Goal: Transaction & Acquisition: Book appointment/travel/reservation

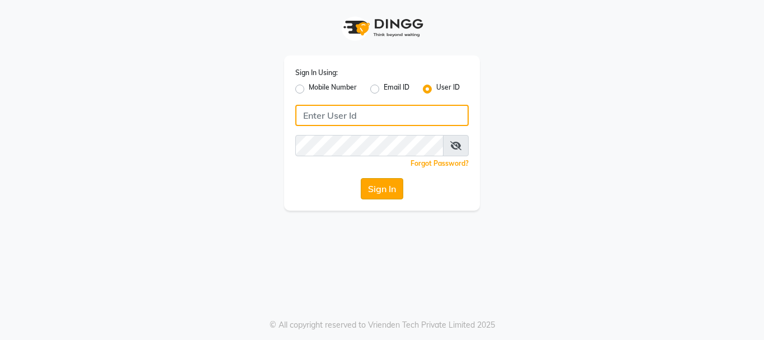
type input "Hairhood"
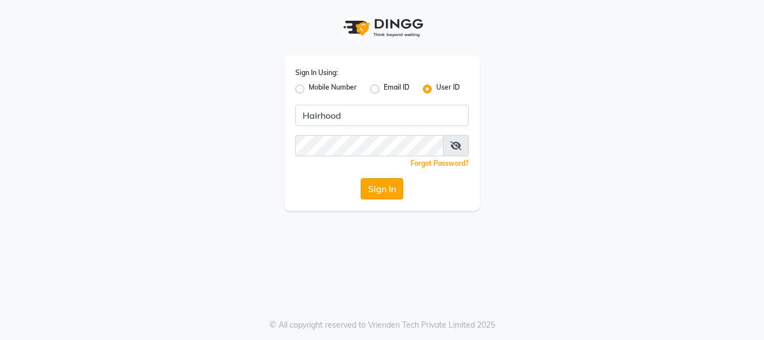
click at [376, 190] on button "Sign In" at bounding box center [382, 188] width 43 height 21
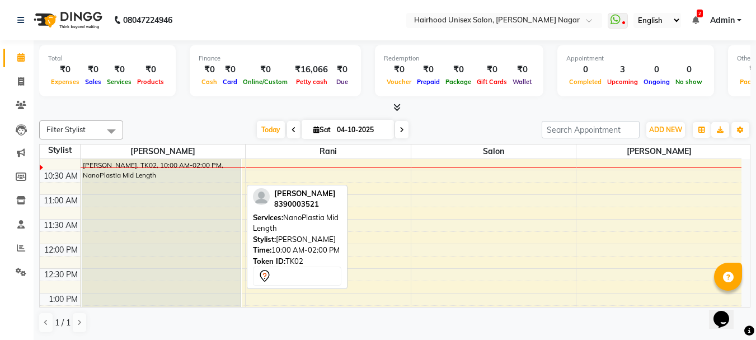
scroll to position [168, 0]
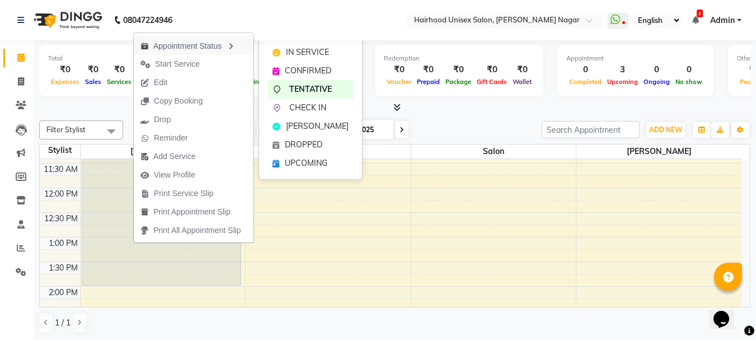
click at [212, 45] on div "Appointment Status" at bounding box center [194, 45] width 120 height 19
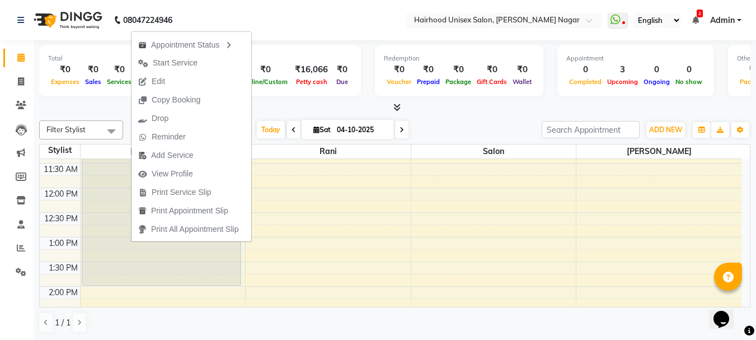
click at [275, 102] on div at bounding box center [394, 108] width 711 height 12
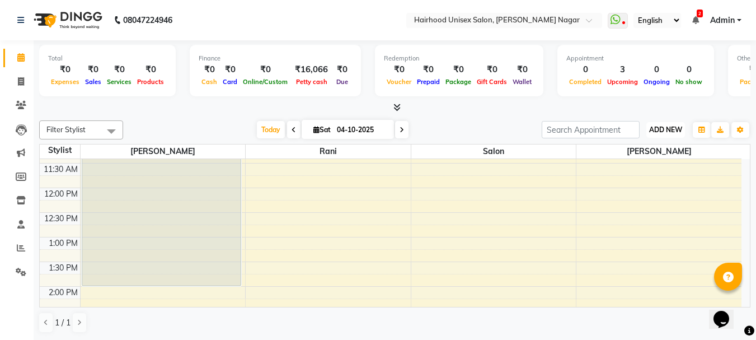
click at [664, 130] on span "ADD NEW" at bounding box center [665, 129] width 33 height 8
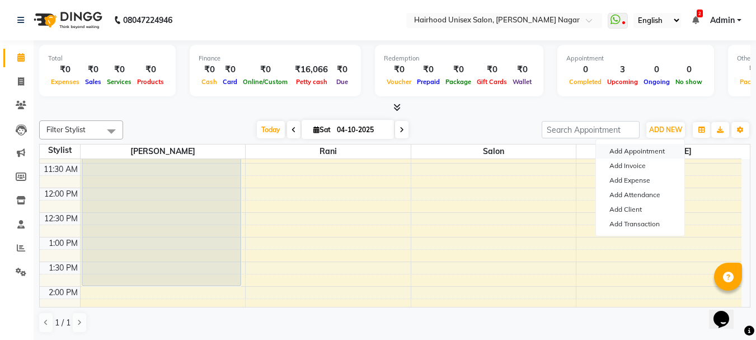
click at [642, 153] on button "Add Appointment" at bounding box center [640, 151] width 88 height 15
select select "tentative"
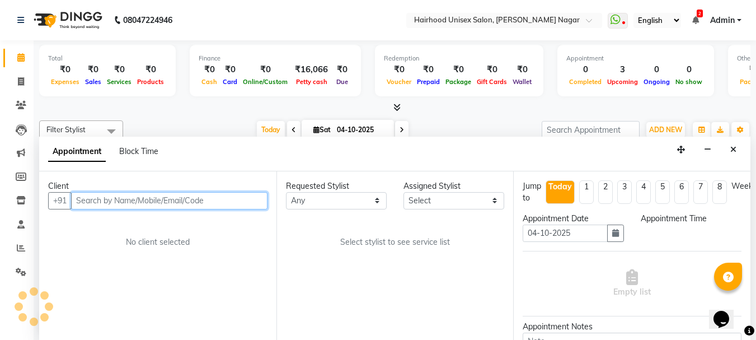
scroll to position [1, 0]
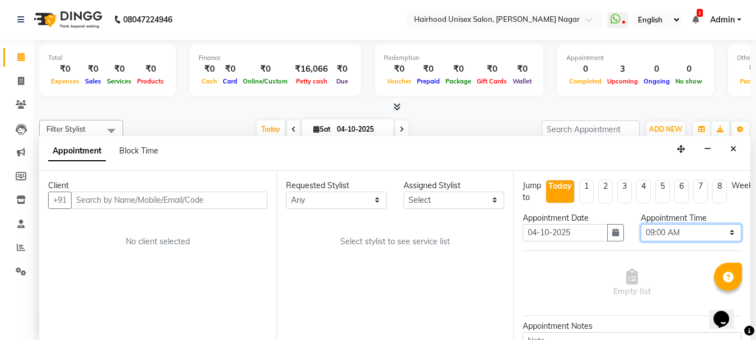
click at [674, 234] on select "Select 09:00 AM 09:15 AM 09:30 AM 09:45 AM 10:00 AM 10:15 AM 10:30 AM 10:45 AM …" at bounding box center [691, 232] width 101 height 17
select select "780"
click at [641, 224] on select "Select 09:00 AM 09:15 AM 09:30 AM 09:45 AM 10:00 AM 10:15 AM 10:30 AM 10:45 AM …" at bounding box center [691, 232] width 101 height 17
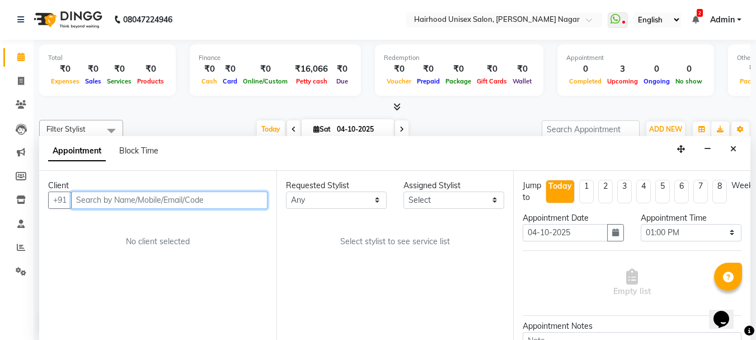
click at [219, 199] on input "text" at bounding box center [169, 199] width 196 height 17
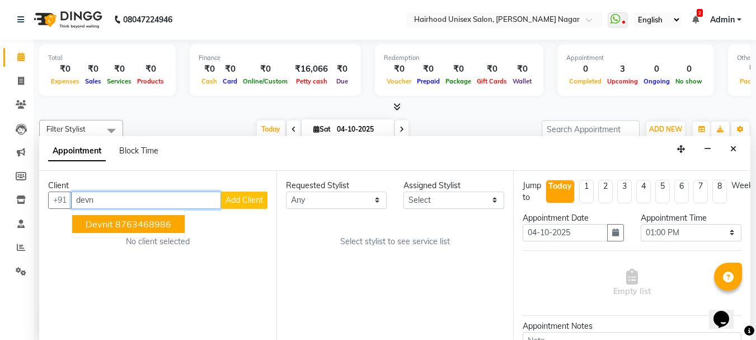
click at [166, 224] on ngb-highlight "8763468986" at bounding box center [143, 223] width 56 height 11
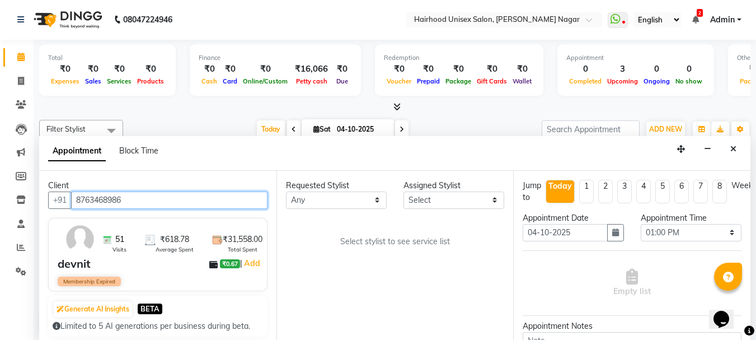
type input "8763468986"
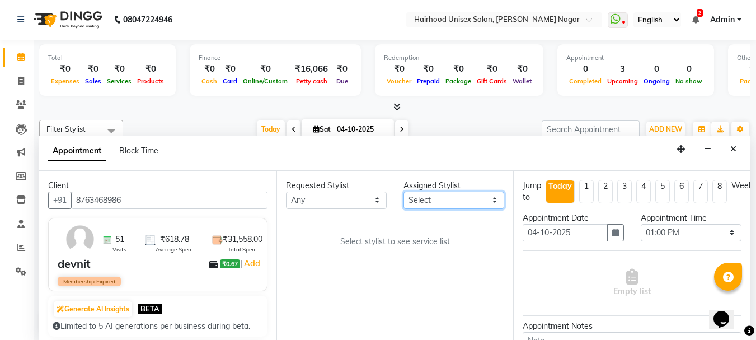
click at [479, 200] on select "Select [PERSON_NAME] Rani Salon [PERSON_NAME]" at bounding box center [453, 199] width 101 height 17
select select "12325"
click at [403, 191] on select "Select [PERSON_NAME] Rani Salon [PERSON_NAME]" at bounding box center [453, 199] width 101 height 17
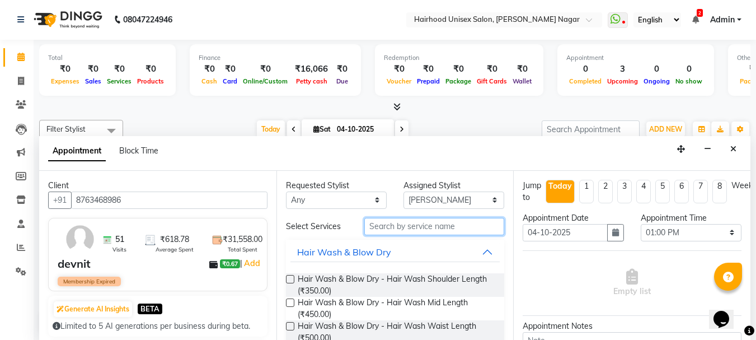
click at [450, 228] on input "text" at bounding box center [434, 226] width 140 height 17
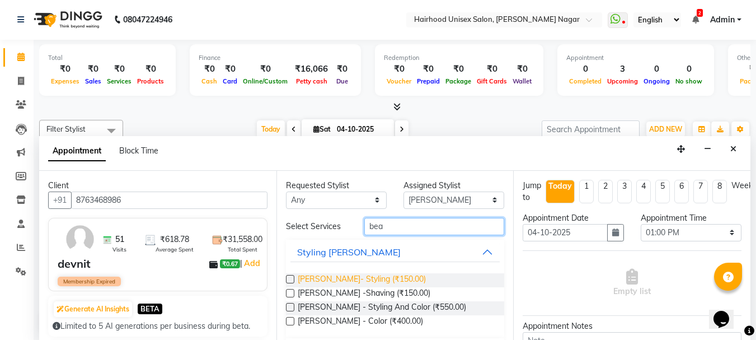
type input "bea"
click at [366, 279] on span "[PERSON_NAME]- Styling (₹150.00)" at bounding box center [362, 280] width 128 height 14
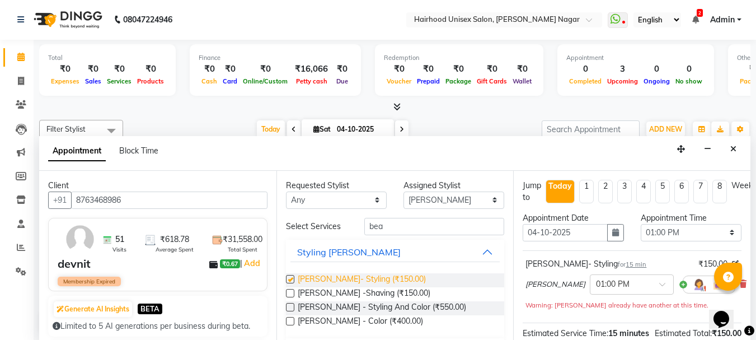
checkbox input "false"
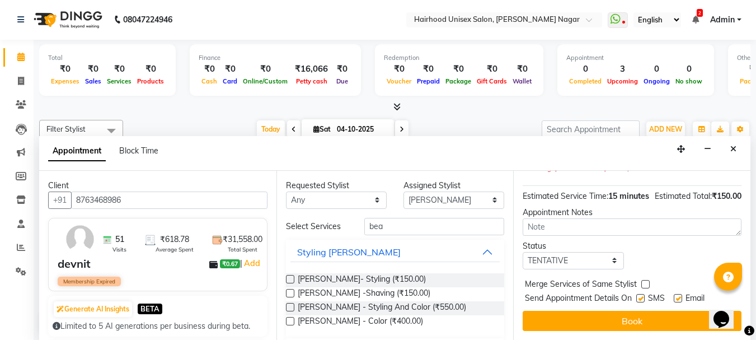
scroll to position [159, 0]
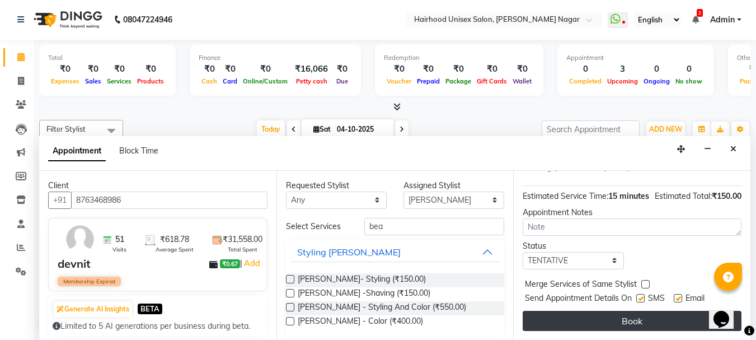
click at [649, 313] on button "Book" at bounding box center [631, 320] width 219 height 20
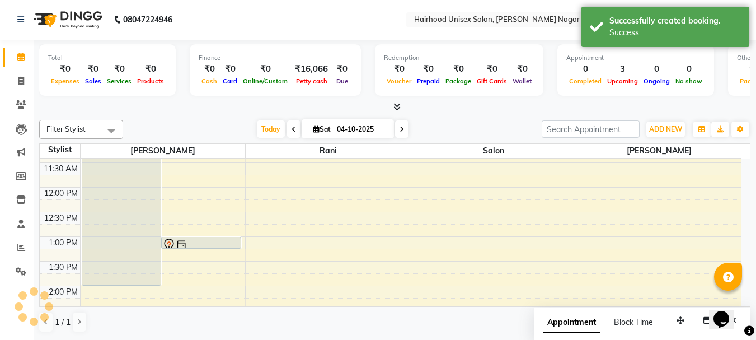
scroll to position [0, 0]
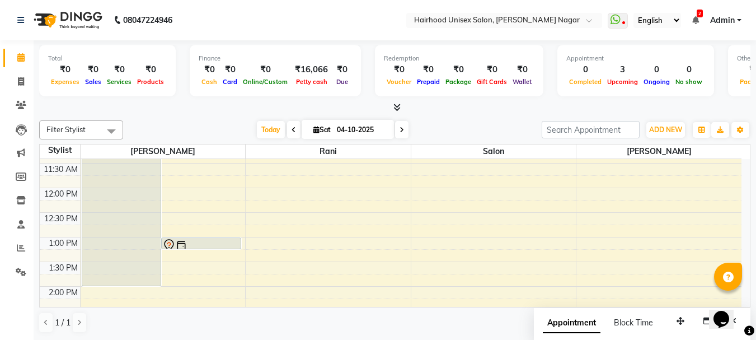
click at [335, 20] on nav "08047224946 Select Location × Hairhood Unisex Salon, [PERSON_NAME][GEOGRAPHIC_D…" at bounding box center [378, 20] width 756 height 40
drag, startPoint x: 335, startPoint y: 20, endPoint x: 272, endPoint y: 21, distance: 62.7
click at [272, 21] on nav "08047224946 Select Location × Hairhood Unisex Salon, [PERSON_NAME][GEOGRAPHIC_D…" at bounding box center [378, 20] width 756 height 40
